Goal: Task Accomplishment & Management: Use online tool/utility

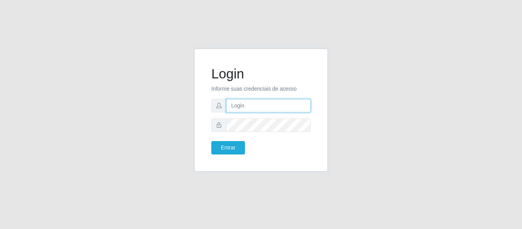
drag, startPoint x: 226, startPoint y: 107, endPoint x: 285, endPoint y: 111, distance: 58.2
click at [227, 107] on input "text" at bounding box center [268, 105] width 85 height 13
type input "[PERSON_NAME][EMAIL_ADDRESS][DOMAIN_NAME]"
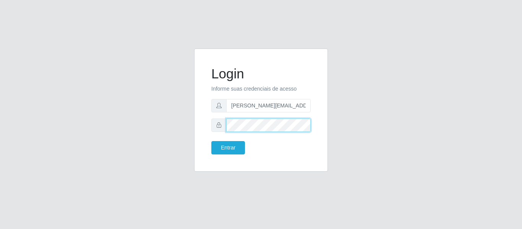
click at [212, 141] on button "Entrar" at bounding box center [229, 147] width 34 height 13
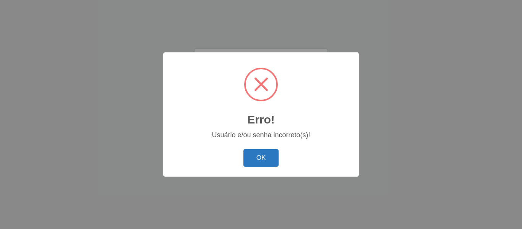
click at [265, 163] on button "OK" at bounding box center [262, 158] width 36 height 18
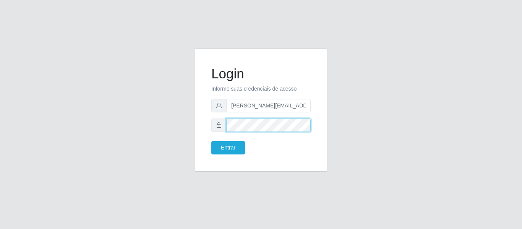
click at [212, 141] on button "Entrar" at bounding box center [229, 147] width 34 height 13
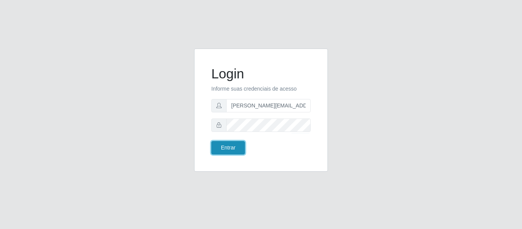
click at [229, 148] on button "Entrar" at bounding box center [229, 147] width 34 height 13
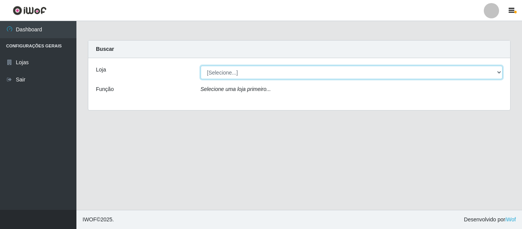
click at [277, 75] on select "[Selecione...] Hiper Queiroz - [GEOGRAPHIC_DATA]" at bounding box center [352, 72] width 303 height 13
select select "497"
click at [201, 66] on select "[Selecione...] Hiper Queiroz - [GEOGRAPHIC_DATA]" at bounding box center [352, 72] width 303 height 13
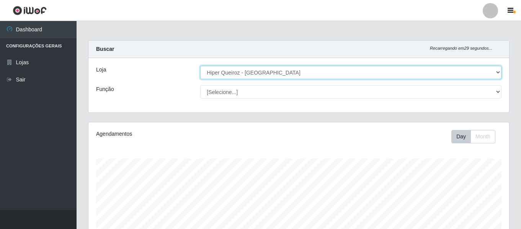
scroll to position [159, 420]
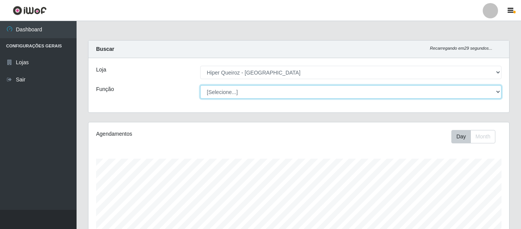
click at [244, 91] on select "[Selecione...] ASG ASG + ASG ++ Embalador Embalador + Embalador ++ Repositor Re…" at bounding box center [350, 91] width 301 height 13
select select "79"
click at [200, 85] on select "[Selecione...] ASG ASG + ASG ++ Embalador Embalador + Embalador ++ Repositor Re…" at bounding box center [350, 91] width 301 height 13
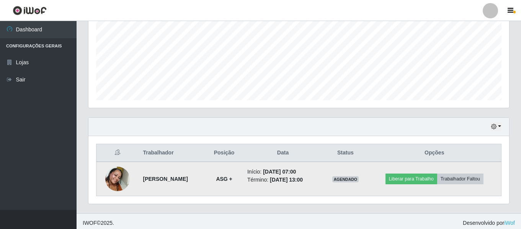
scroll to position [177, 0]
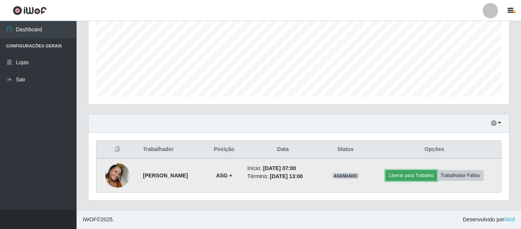
click at [423, 175] on button "Liberar para Trabalho" at bounding box center [411, 175] width 52 height 11
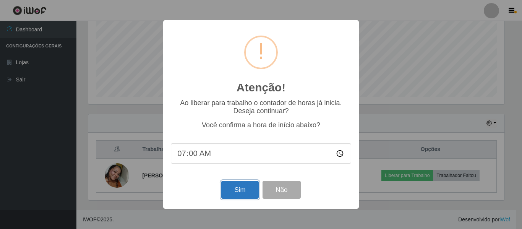
click at [245, 189] on button "Sim" at bounding box center [239, 190] width 37 height 18
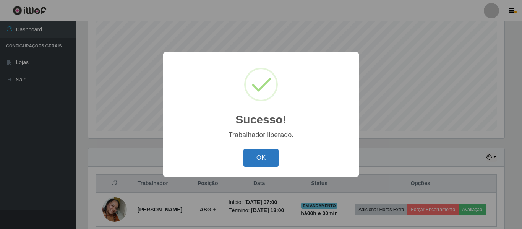
click at [261, 154] on button "OK" at bounding box center [262, 158] width 36 height 18
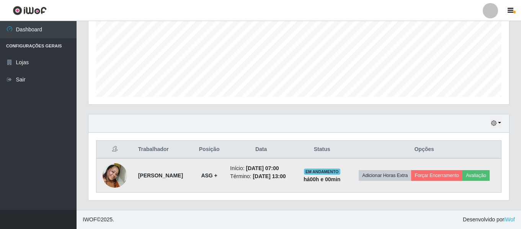
scroll to position [182, 0]
